Goal: Register for event/course

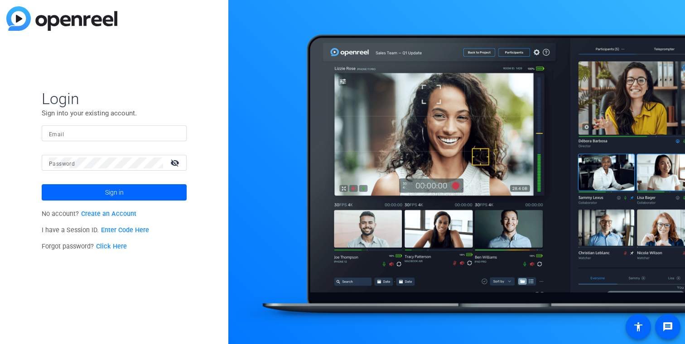
click at [134, 83] on div "Login Sign into your existing account. Email Password visibility_off Sign in No…" at bounding box center [114, 172] width 228 height 344
click at [111, 213] on link "Create an Account" at bounding box center [108, 214] width 55 height 8
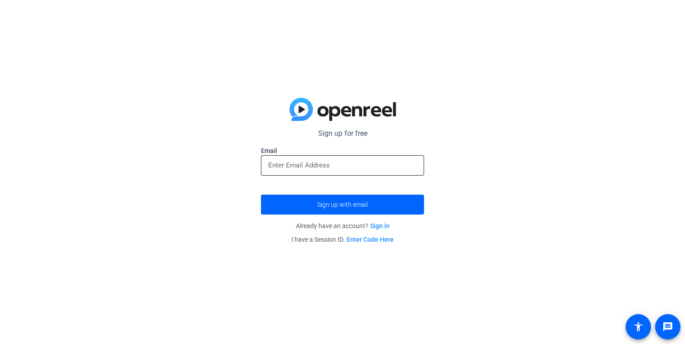
click at [289, 160] on div at bounding box center [342, 165] width 149 height 20
type input "alyssa.camp@capitalone.com"
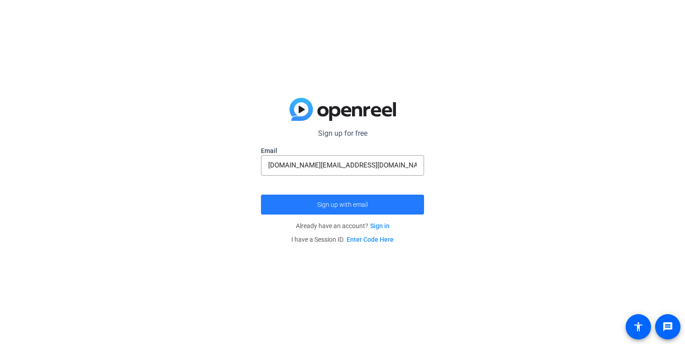
click at [332, 209] on span "submit" at bounding box center [342, 205] width 163 height 22
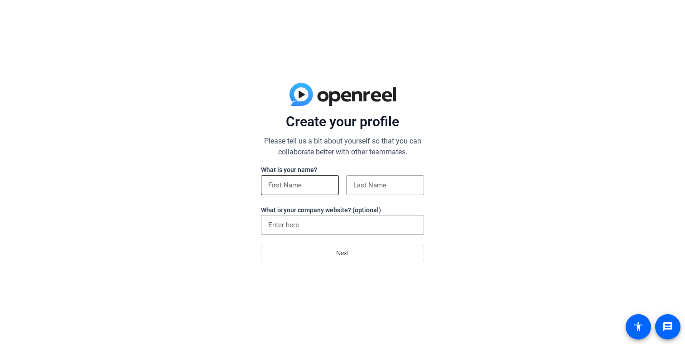
click at [289, 188] on input at bounding box center [299, 185] width 63 height 11
type input "Alyssa"
type input "Camp"
type input "Capital One"
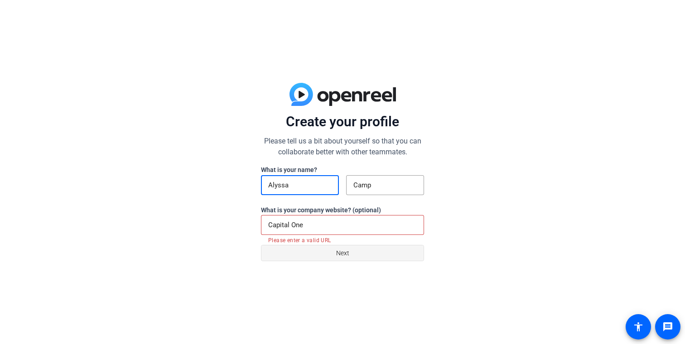
click at [294, 252] on span at bounding box center [342, 253] width 162 height 22
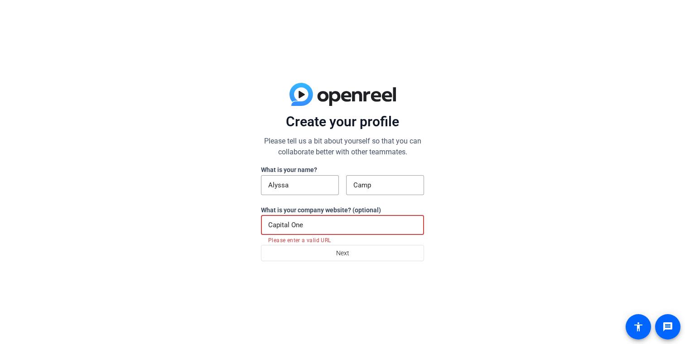
click at [335, 225] on input "Capital One" at bounding box center [342, 225] width 149 height 11
drag, startPoint x: 311, startPoint y: 222, endPoint x: 229, endPoint y: 213, distance: 82.5
click at [229, 213] on div "Create your profile Please tell us a bit about yourself so that you can collabo…" at bounding box center [342, 172] width 685 height 344
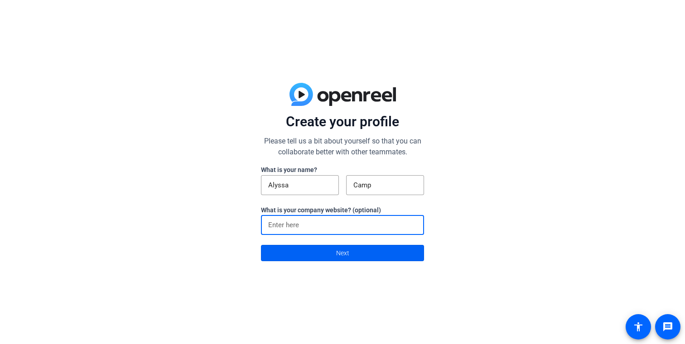
click at [291, 256] on span at bounding box center [342, 253] width 162 height 22
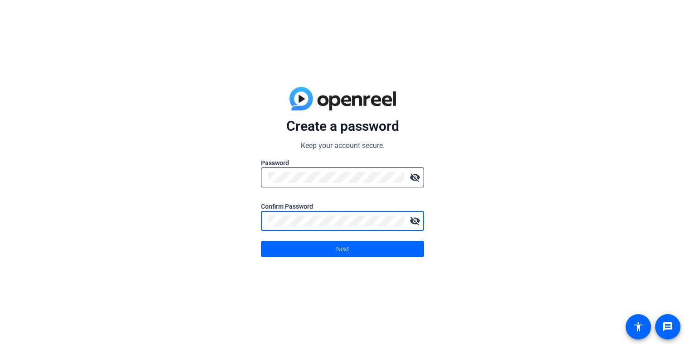
click button "Next" at bounding box center [342, 249] width 163 height 16
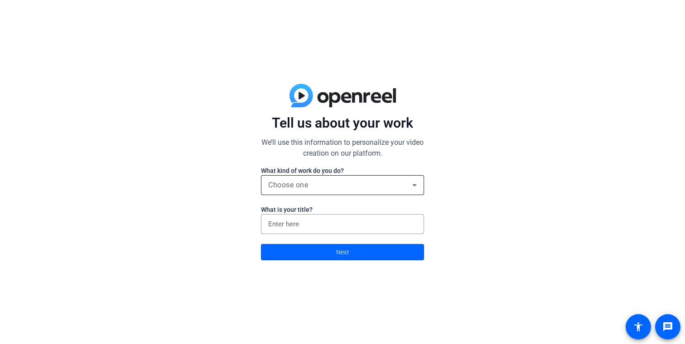
click at [364, 188] on div "Choose one" at bounding box center [340, 185] width 144 height 11
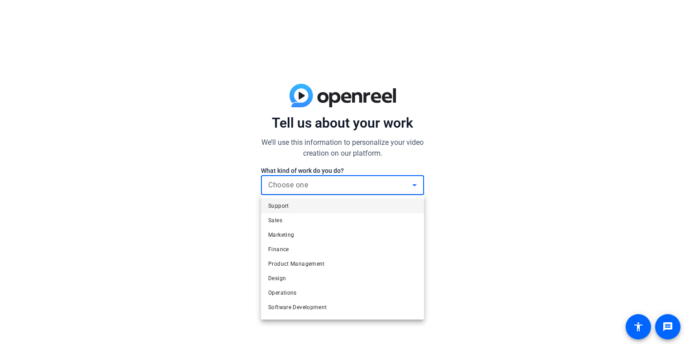
drag, startPoint x: 529, startPoint y: 213, endPoint x: 516, endPoint y: 213, distance: 13.1
click at [528, 213] on div at bounding box center [342, 172] width 685 height 344
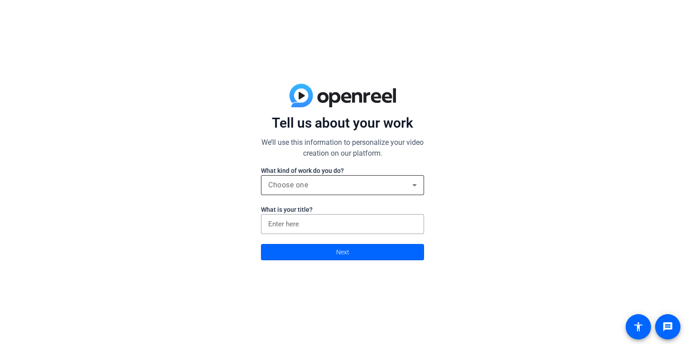
click at [306, 184] on span "Choose one" at bounding box center [288, 185] width 40 height 9
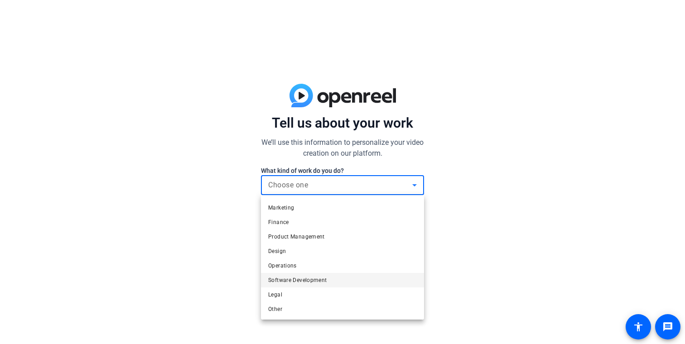
scroll to position [28, 0]
click at [295, 312] on mat-option "Other" at bounding box center [342, 309] width 163 height 14
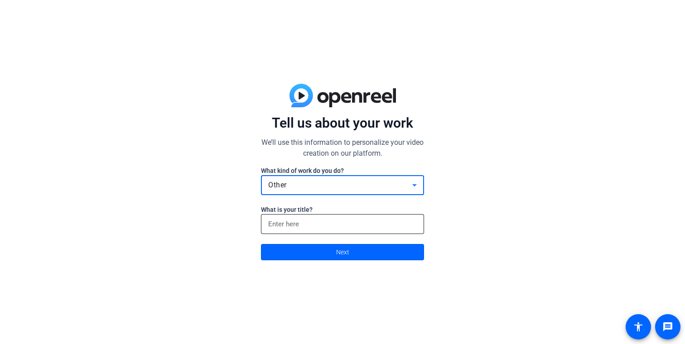
click at [309, 225] on input at bounding box center [342, 224] width 149 height 11
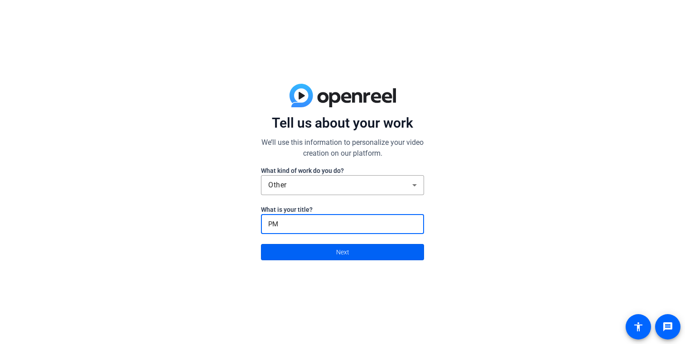
type input "PM"
click at [319, 251] on span at bounding box center [342, 253] width 162 height 22
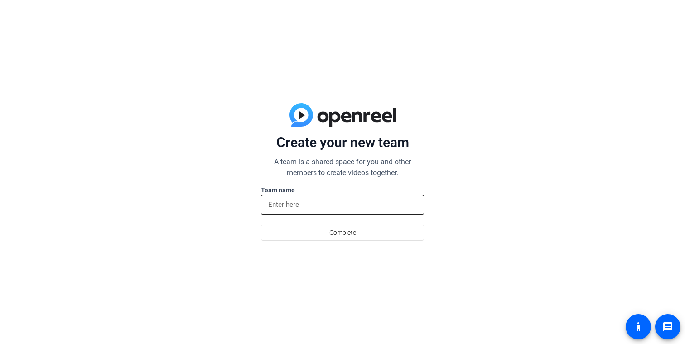
click at [276, 210] on div at bounding box center [342, 205] width 149 height 20
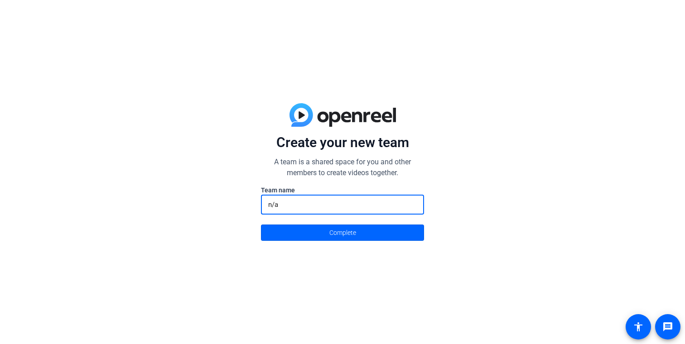
drag, startPoint x: 304, startPoint y: 203, endPoint x: 251, endPoint y: 198, distance: 54.1
click at [251, 198] on div "Create your new team A team is a shared space for you and other members to crea…" at bounding box center [342, 172] width 685 height 344
type input "Ascend"
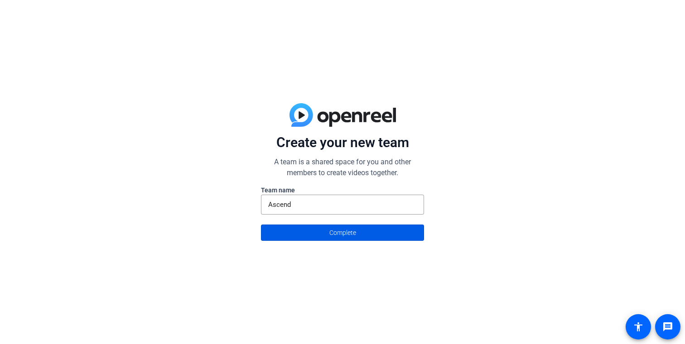
click at [287, 230] on span at bounding box center [342, 233] width 162 height 22
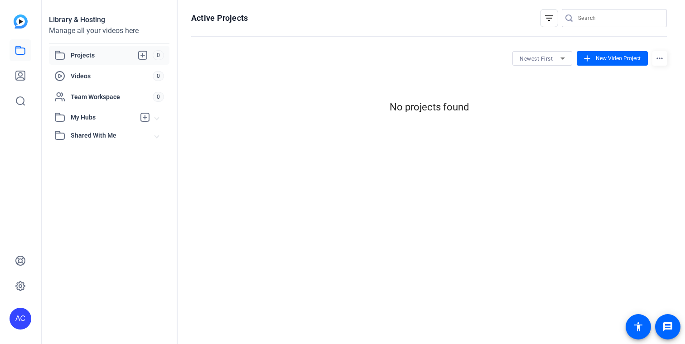
scroll to position [0, 0]
click at [102, 84] on div "Videos 0" at bounding box center [109, 76] width 121 height 19
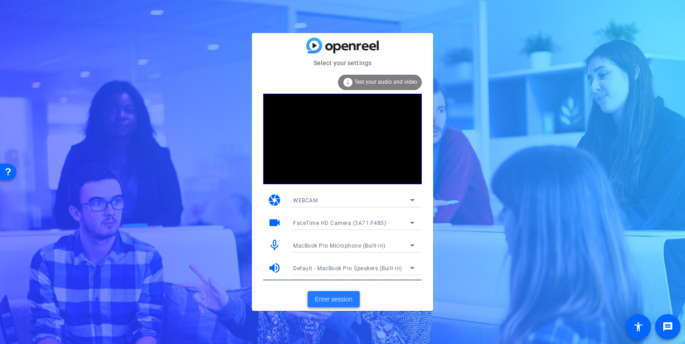
click at [343, 299] on span "Enter session" at bounding box center [334, 300] width 38 height 10
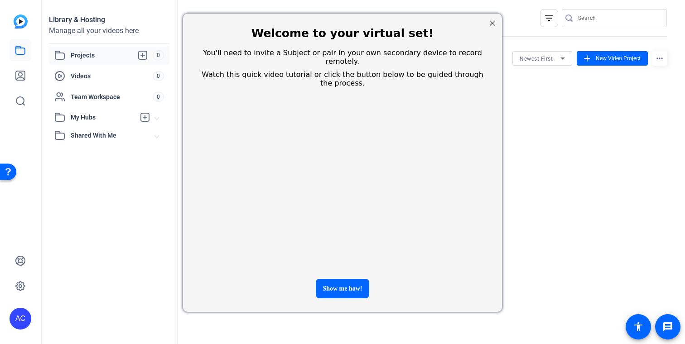
click at [497, 25] on div at bounding box center [493, 23] width 12 height 12
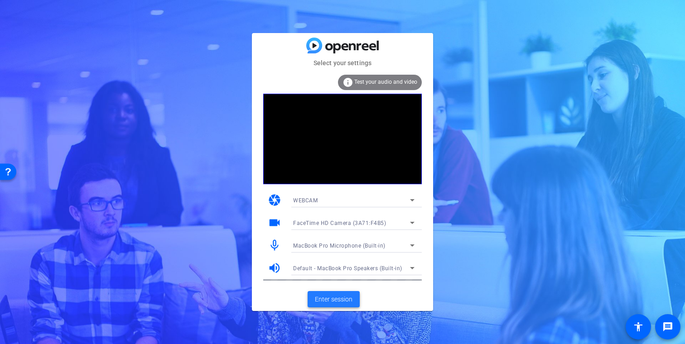
click at [336, 301] on span "Enter session" at bounding box center [334, 300] width 38 height 10
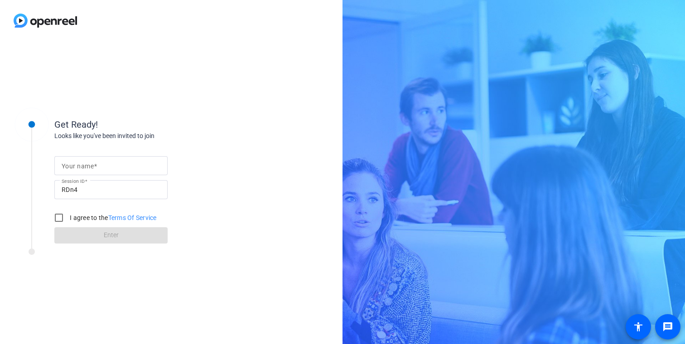
click at [101, 164] on input "Your name" at bounding box center [111, 165] width 99 height 11
type input "Alyssa"
click at [107, 192] on input "RDn4" at bounding box center [111, 189] width 99 height 11
click at [59, 218] on input "I agree to the Terms Of Service" at bounding box center [59, 218] width 18 height 18
checkbox input "true"
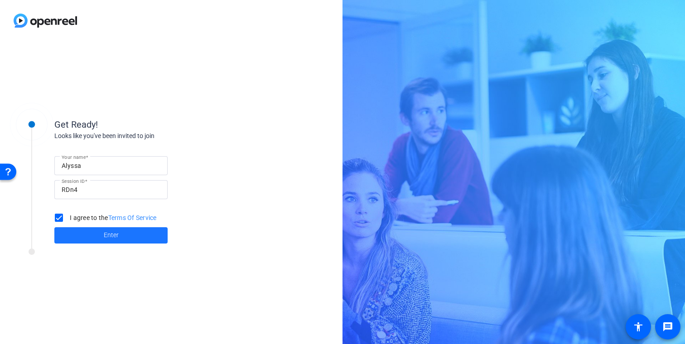
click at [97, 243] on span at bounding box center [110, 236] width 113 height 22
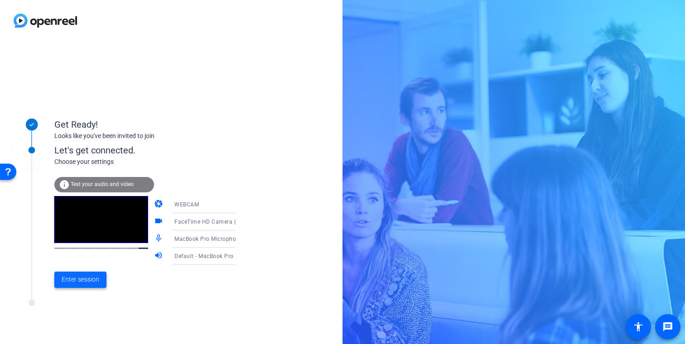
click at [89, 283] on span "Enter session" at bounding box center [81, 280] width 38 height 10
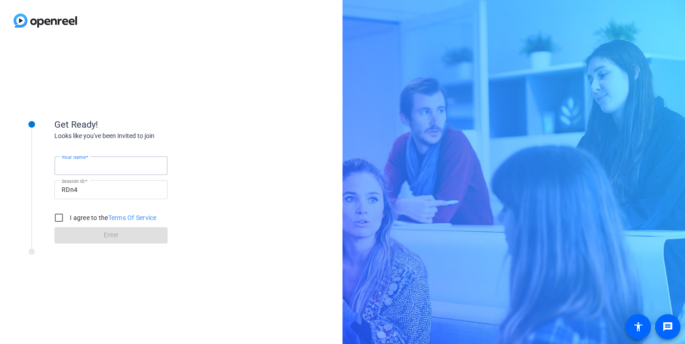
click at [127, 166] on input "Your name" at bounding box center [111, 165] width 99 height 11
type input "Alyssa"
click at [59, 217] on input "I agree to the Terms Of Service" at bounding box center [59, 218] width 18 height 18
checkbox input "true"
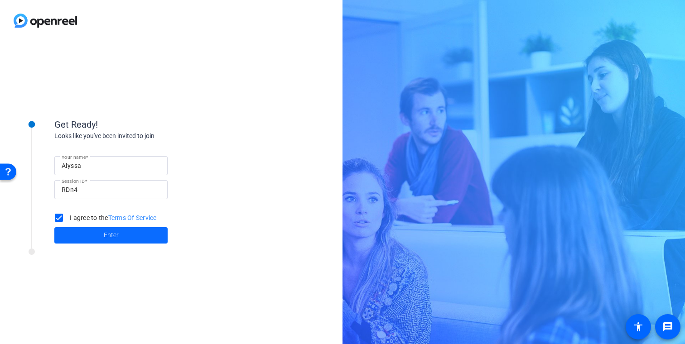
click at [79, 237] on span at bounding box center [110, 236] width 113 height 22
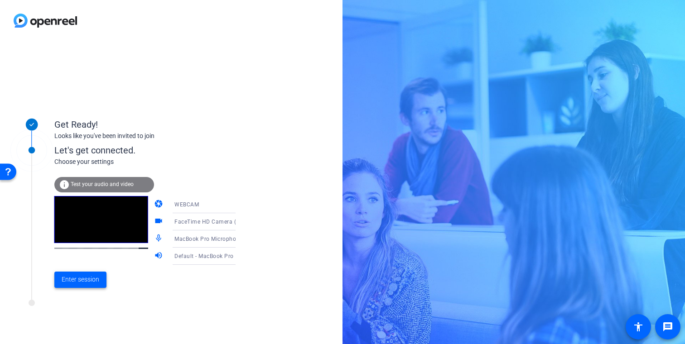
click at [96, 281] on span "Enter session" at bounding box center [81, 280] width 38 height 10
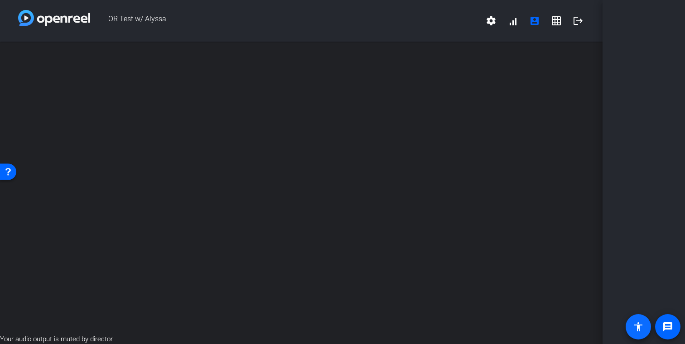
click at [641, 322] on mat-icon "accessibility" at bounding box center [638, 327] width 11 height 11
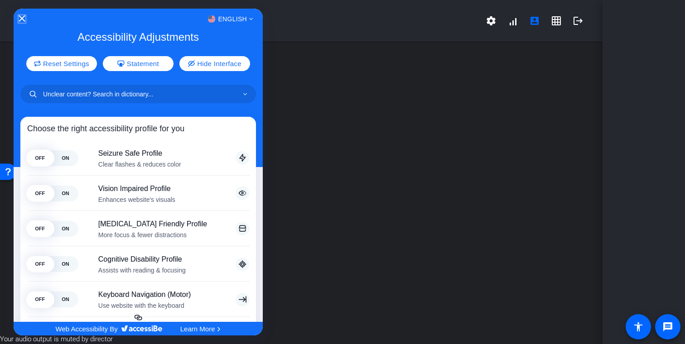
click at [21, 19] on icon "Close Accessibility Interface" at bounding box center [22, 18] width 6 height 6
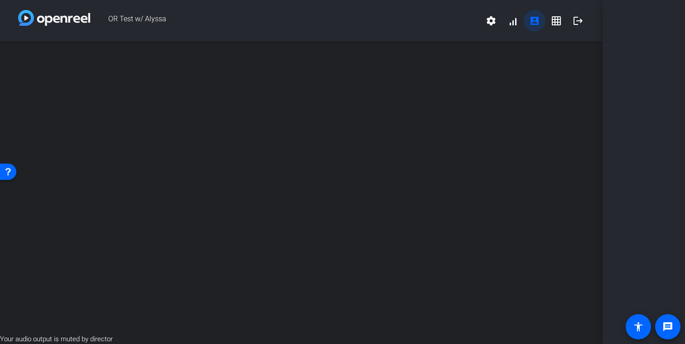
click at [536, 21] on mat-icon "account_box" at bounding box center [534, 20] width 11 height 11
click at [578, 20] on mat-icon "logout" at bounding box center [578, 20] width 11 height 11
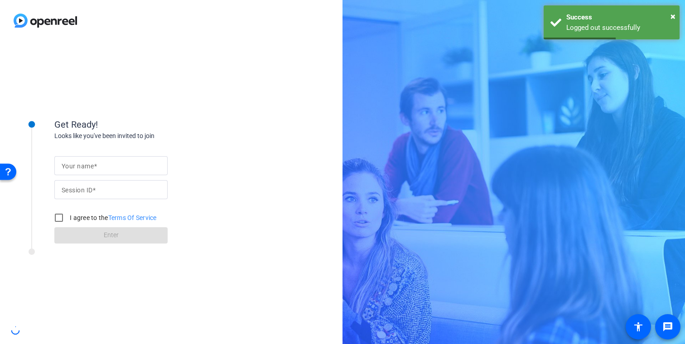
drag, startPoint x: 87, startPoint y: 175, endPoint x: 89, endPoint y: 169, distance: 6.5
click at [87, 175] on div at bounding box center [110, 180] width 113 height 10
click at [90, 164] on mat-label "Your name" at bounding box center [78, 166] width 32 height 7
click at [90, 164] on input "Your name" at bounding box center [111, 165] width 99 height 11
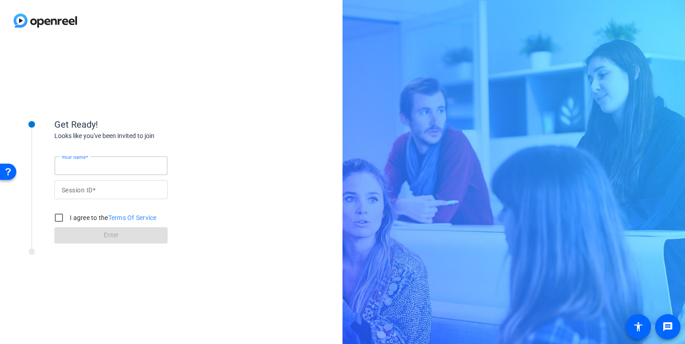
click at [88, 164] on input "Your name" at bounding box center [111, 165] width 99 height 11
type input "Alyssa"
click at [104, 190] on input "Session ID" at bounding box center [111, 189] width 99 height 11
type input "RDn4"
click at [53, 221] on input "I agree to the Terms Of Service" at bounding box center [59, 218] width 18 height 18
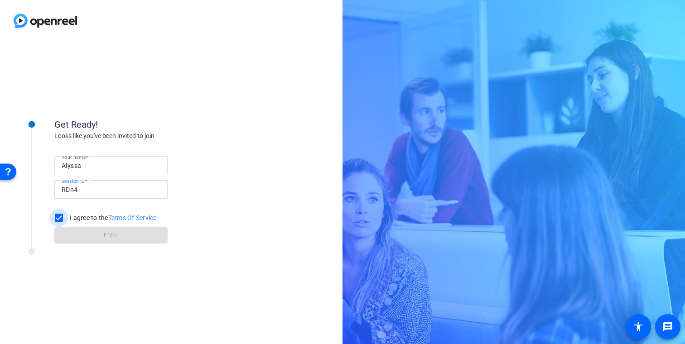
checkbox input "true"
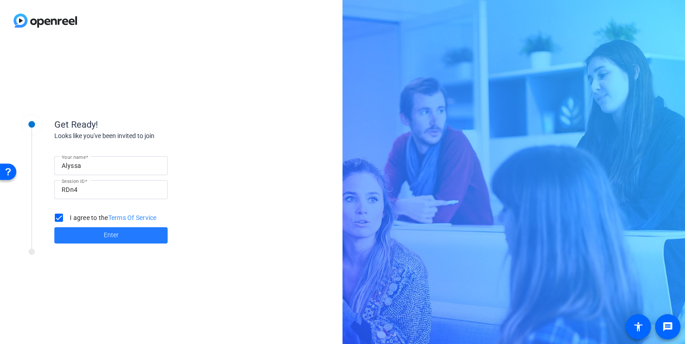
click at [89, 244] on span at bounding box center [110, 236] width 113 height 22
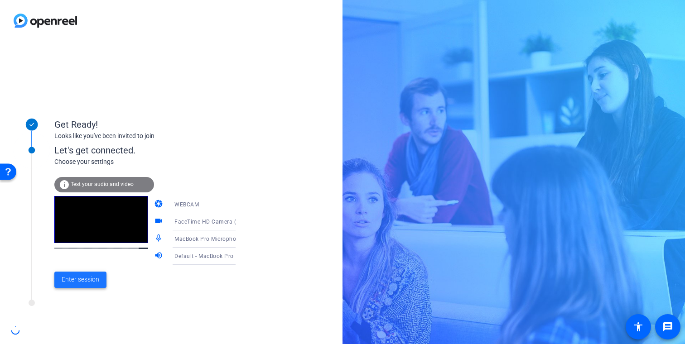
drag, startPoint x: 69, startPoint y: 282, endPoint x: 166, endPoint y: 179, distance: 141.0
click at [68, 283] on span "Enter session" at bounding box center [81, 280] width 38 height 10
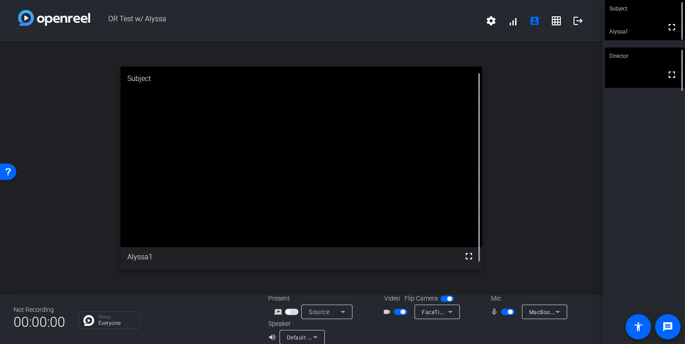
click at [441, 314] on span "FaceTime HD Camera (3A71:F4B5)" at bounding box center [468, 312] width 93 height 7
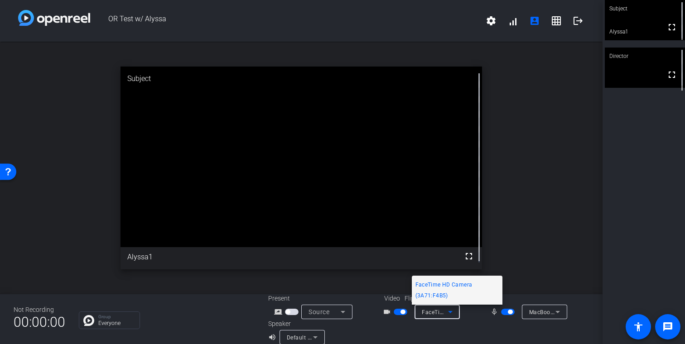
click at [440, 327] on div at bounding box center [342, 172] width 685 height 344
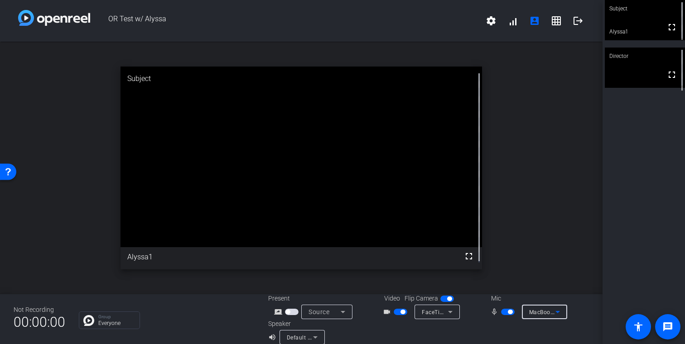
click at [542, 314] on span "MacBook Pro Microphone (Built-in)" at bounding box center [575, 312] width 92 height 7
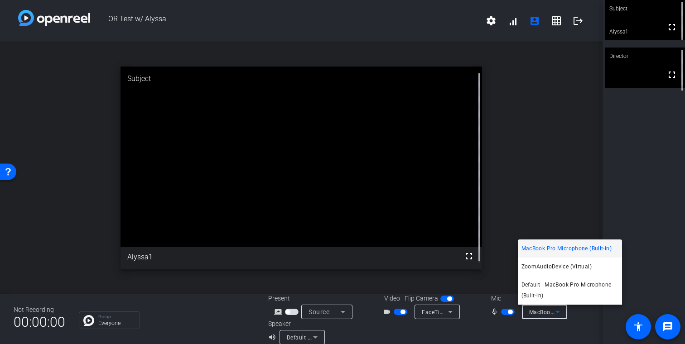
click at [556, 332] on div at bounding box center [342, 172] width 685 height 344
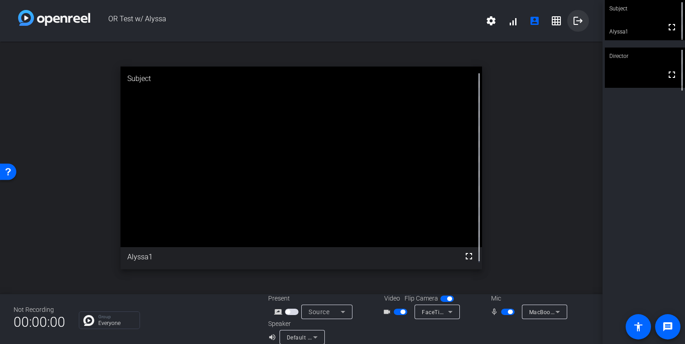
click at [575, 16] on mat-icon "logout" at bounding box center [578, 20] width 11 height 11
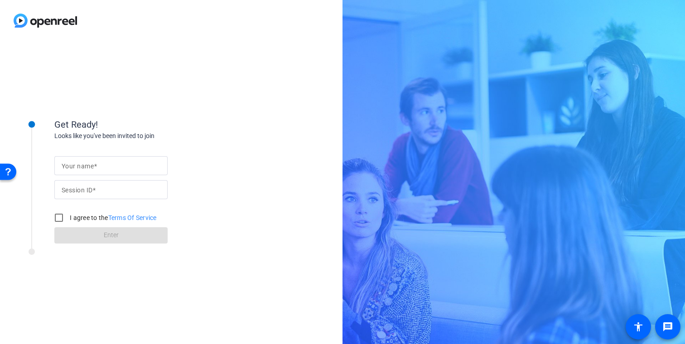
click at [96, 168] on span at bounding box center [95, 166] width 3 height 7
click at [96, 168] on input "Your name" at bounding box center [111, 165] width 99 height 11
click at [96, 164] on input "Your name" at bounding box center [111, 165] width 99 height 11
type input "Alyssa"
click at [91, 195] on div at bounding box center [111, 189] width 99 height 19
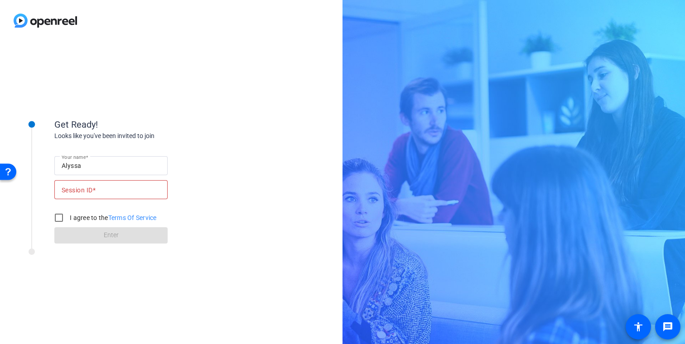
click at [108, 185] on input "Session ID" at bounding box center [111, 189] width 99 height 11
click at [136, 160] on input "Your name" at bounding box center [111, 165] width 99 height 11
type input "Alyssa"
click at [215, 152] on div "Your name Alyssa Session ID D5ES I agree to the Terms Of Service Enter" at bounding box center [144, 192] width 181 height 103
click at [60, 215] on input "I agree to the Terms Of Service" at bounding box center [59, 218] width 18 height 18
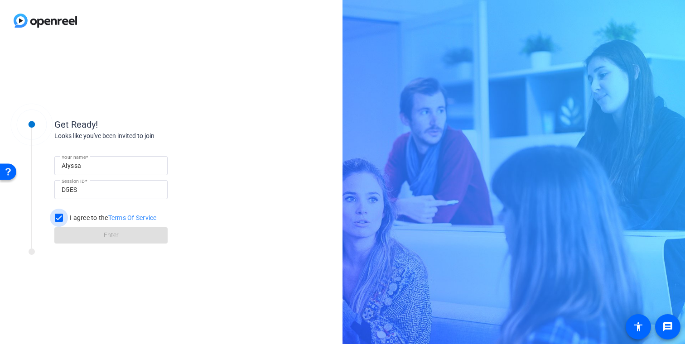
checkbox input "true"
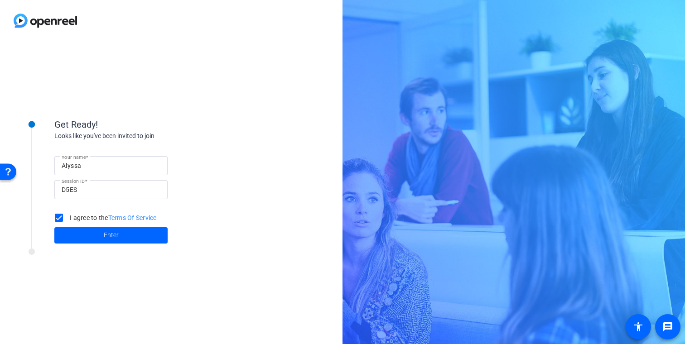
click at [94, 192] on input "D5ES" at bounding box center [111, 189] width 99 height 11
click at [92, 192] on input "D5ES" at bounding box center [111, 189] width 99 height 11
click at [97, 237] on span at bounding box center [110, 236] width 113 height 22
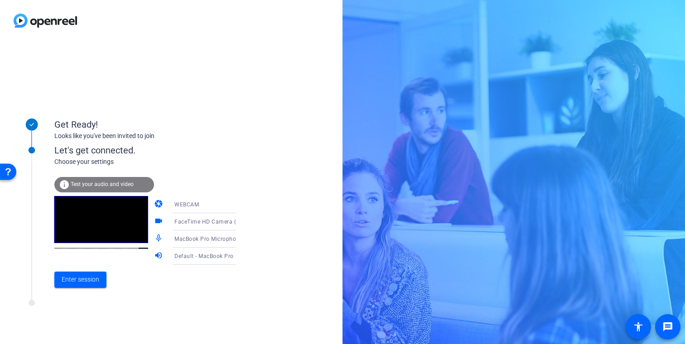
click at [67, 183] on mat-icon "info" at bounding box center [64, 184] width 11 height 11
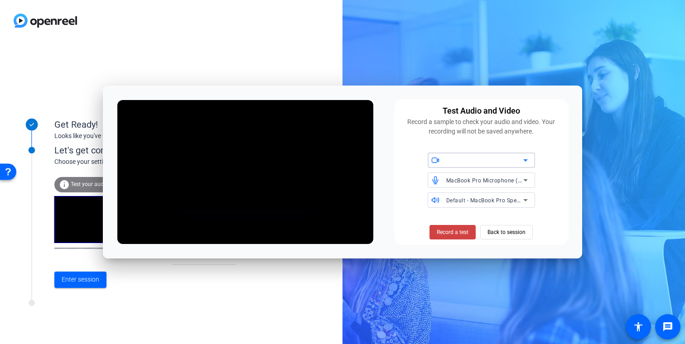
click at [467, 159] on div at bounding box center [484, 160] width 77 height 11
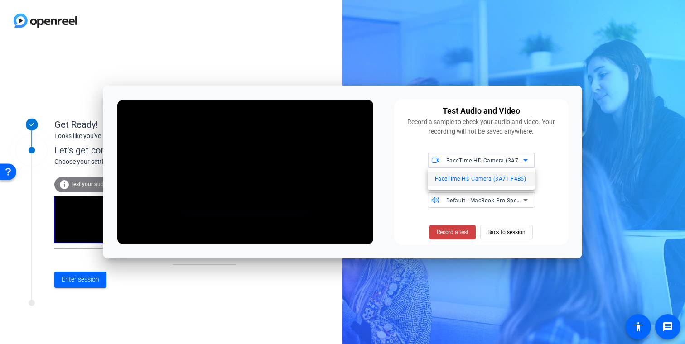
click at [470, 175] on span "FaceTime HD Camera (3A71:F4B5)" at bounding box center [480, 179] width 91 height 11
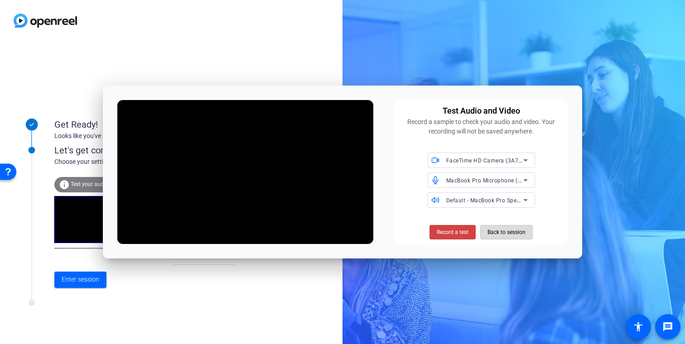
click at [510, 233] on span "Back to session" at bounding box center [507, 232] width 38 height 17
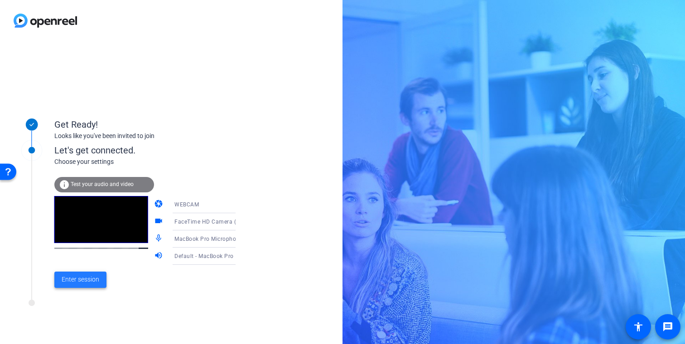
click at [95, 279] on span "Enter session" at bounding box center [81, 280] width 38 height 10
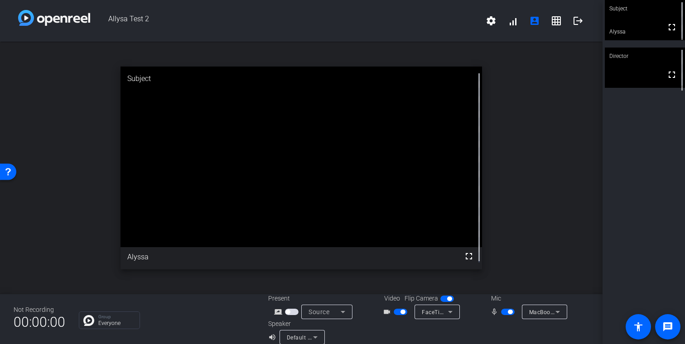
drag, startPoint x: 106, startPoint y: 17, endPoint x: 152, endPoint y: 20, distance: 46.8
click at [152, 20] on span "Allysa Test 2" at bounding box center [285, 21] width 390 height 22
click at [151, 20] on span "Allysa Test 2" at bounding box center [285, 21] width 390 height 22
